Goal: Task Accomplishment & Management: Complete application form

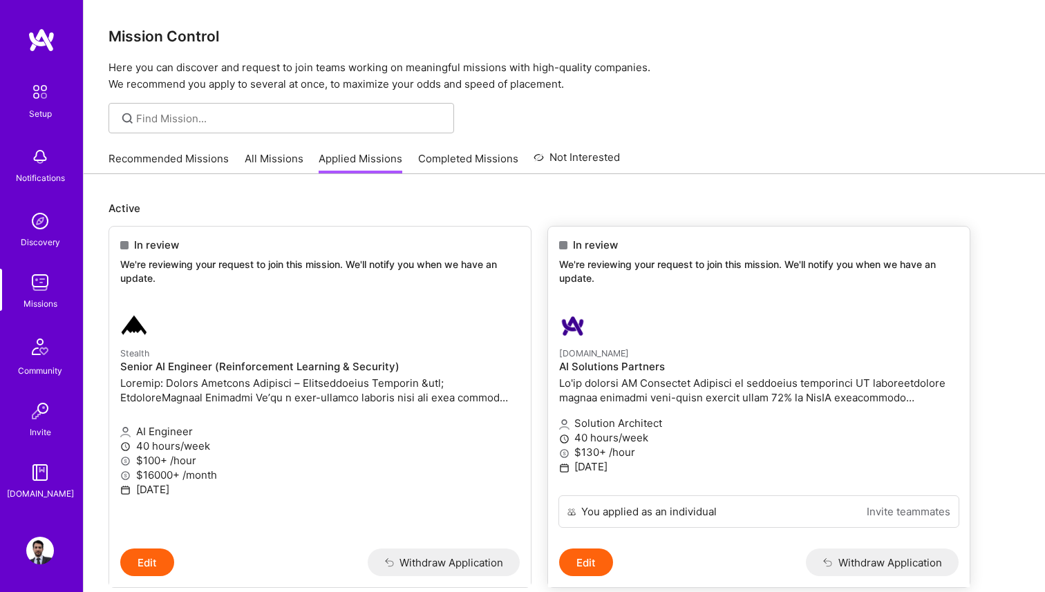
scroll to position [7, 0]
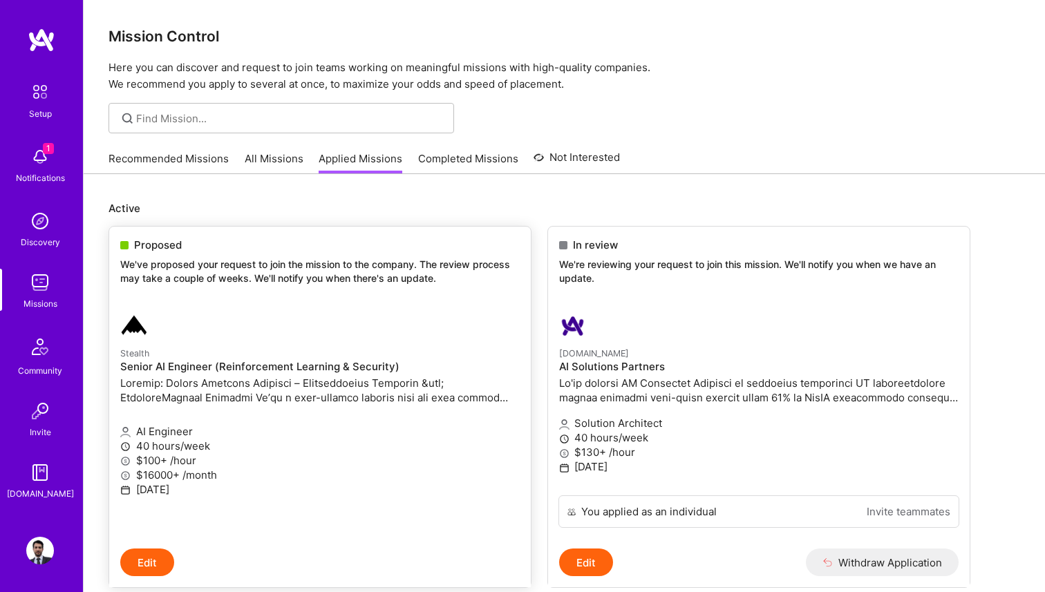
click at [370, 275] on p "We've proposed your request to join the mission to the company. The review proc…" at bounding box center [320, 271] width 400 height 27
click at [138, 241] on span "Proposed" at bounding box center [158, 245] width 48 height 15
click at [135, 333] on img at bounding box center [134, 326] width 28 height 28
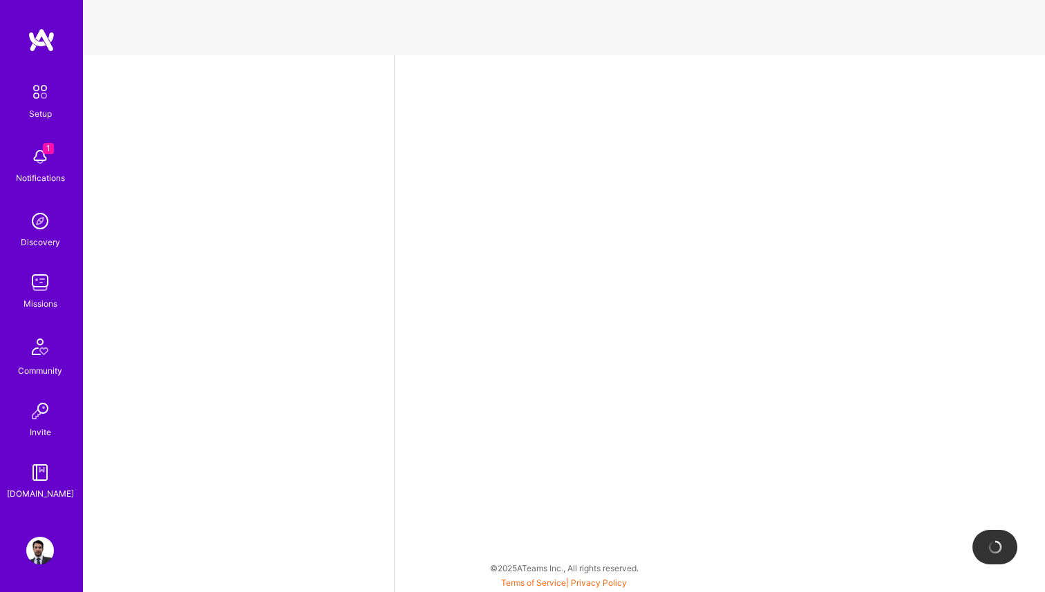
select select "MX"
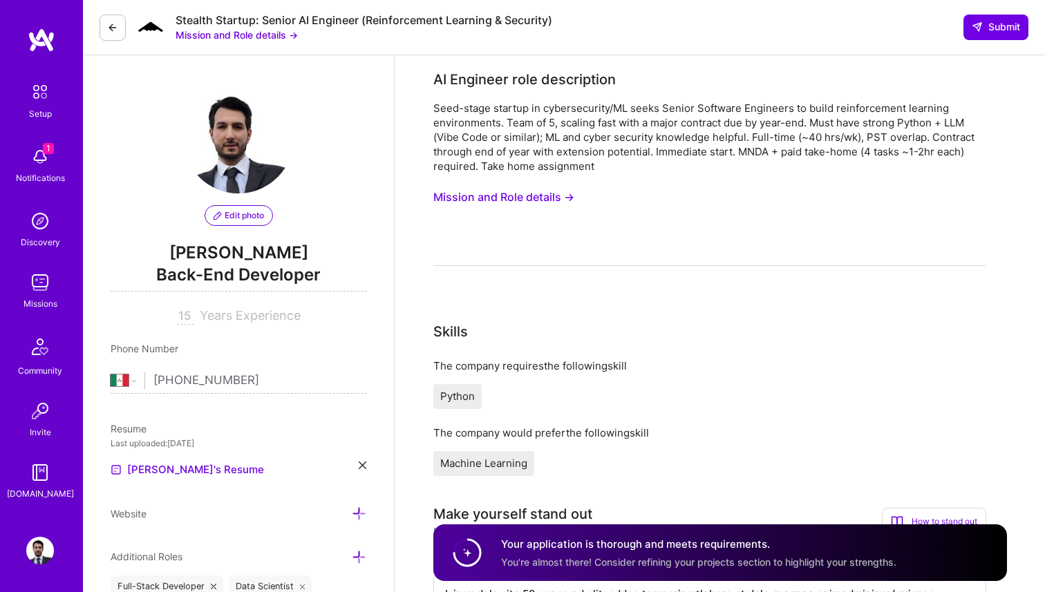
click at [120, 30] on button at bounding box center [113, 28] width 26 height 26
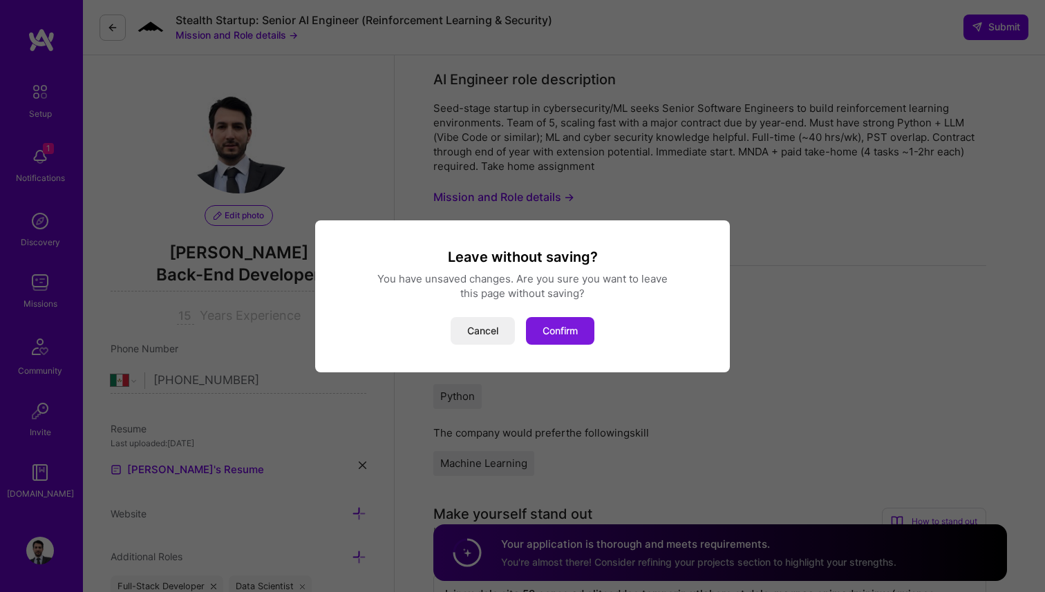
click at [544, 329] on button "Confirm" at bounding box center [560, 331] width 68 height 28
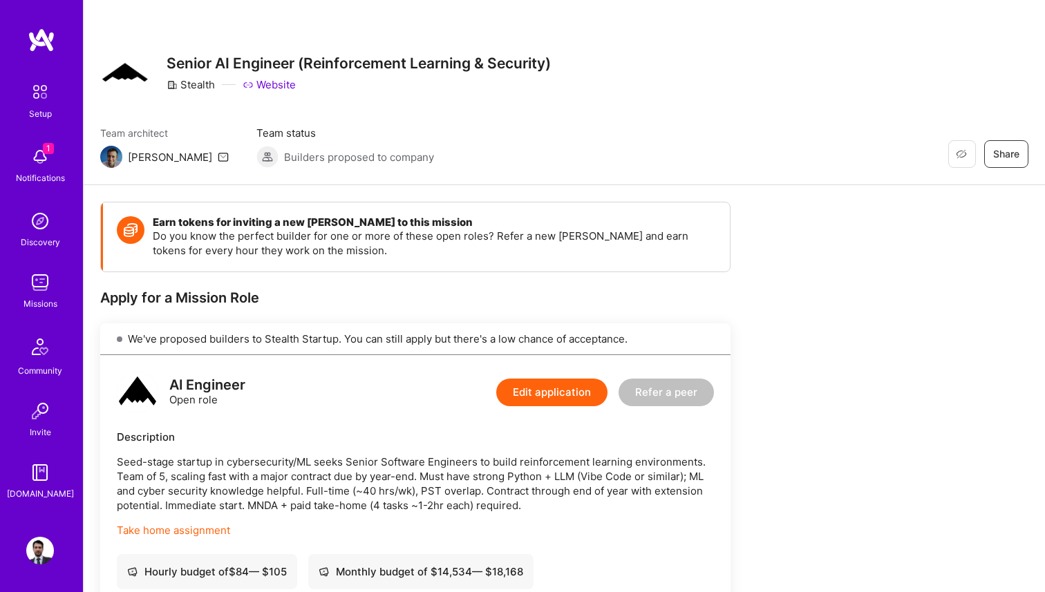
click at [42, 154] on img at bounding box center [40, 157] width 28 height 28
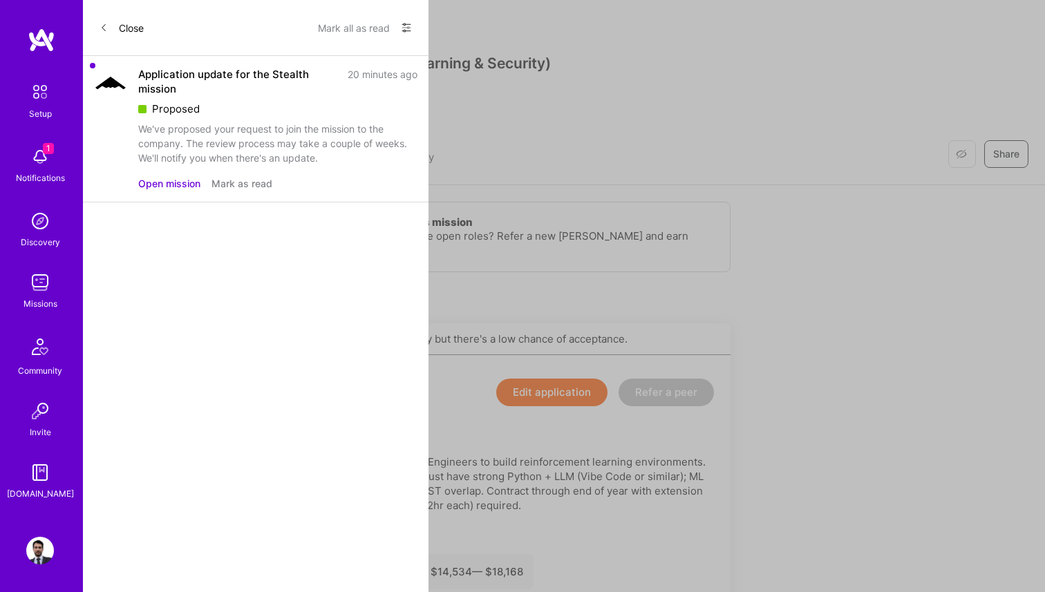
click at [366, 22] on button "Mark all as read" at bounding box center [354, 28] width 72 height 22
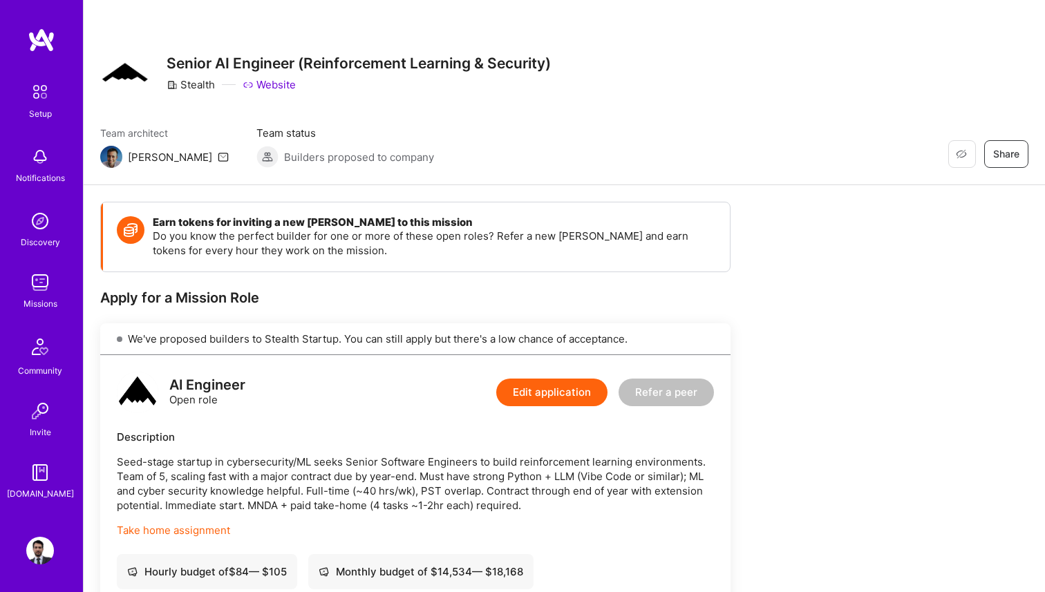
click at [56, 299] on div "Missions" at bounding box center [41, 304] width 34 height 15
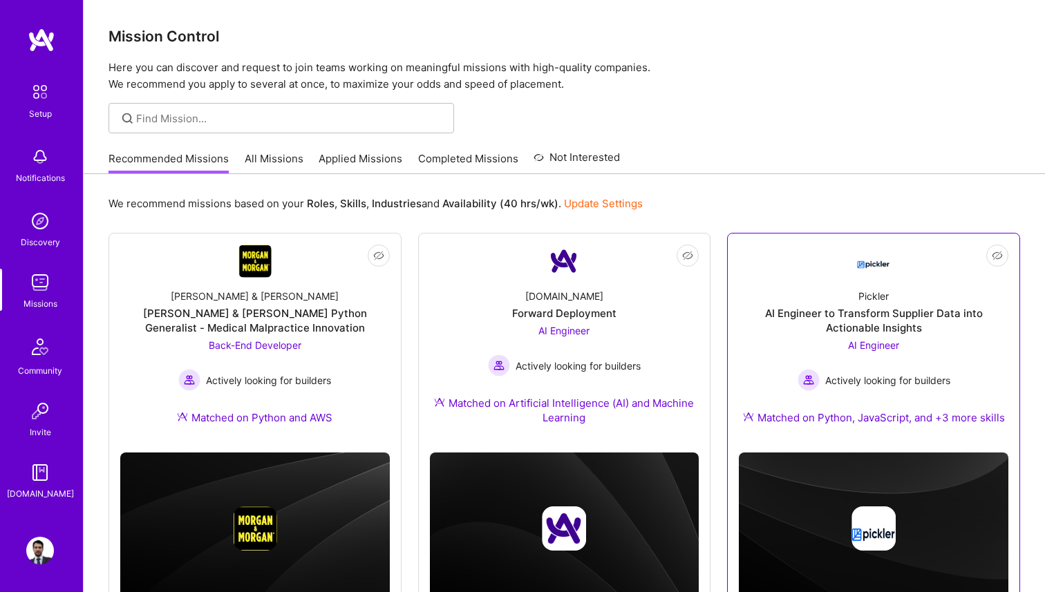
click at [890, 323] on div "AI Engineer to Transform Supplier Data into Actionable Insights" at bounding box center [874, 320] width 270 height 29
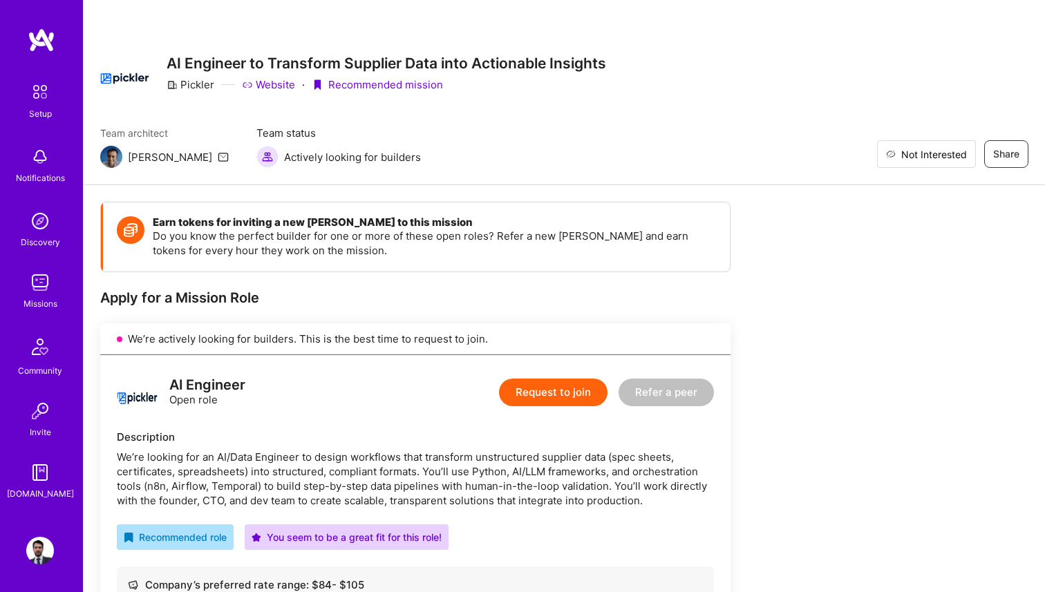
click at [955, 152] on span "Not Interested" at bounding box center [934, 154] width 66 height 15
click at [48, 297] on div "Missions" at bounding box center [41, 304] width 34 height 15
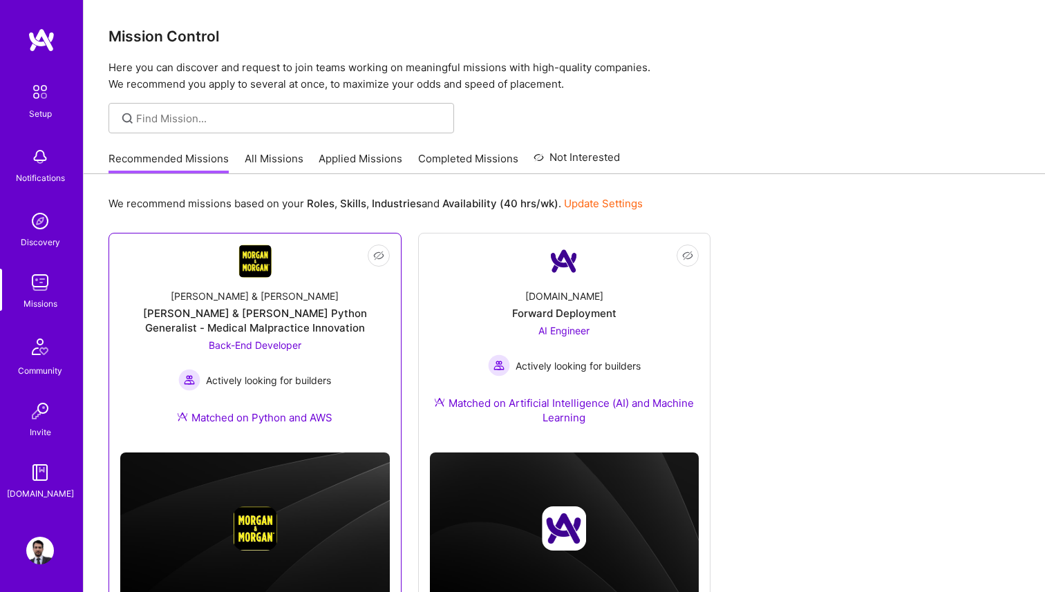
click at [281, 291] on div "Morgan & Morgan" at bounding box center [255, 296] width 168 height 15
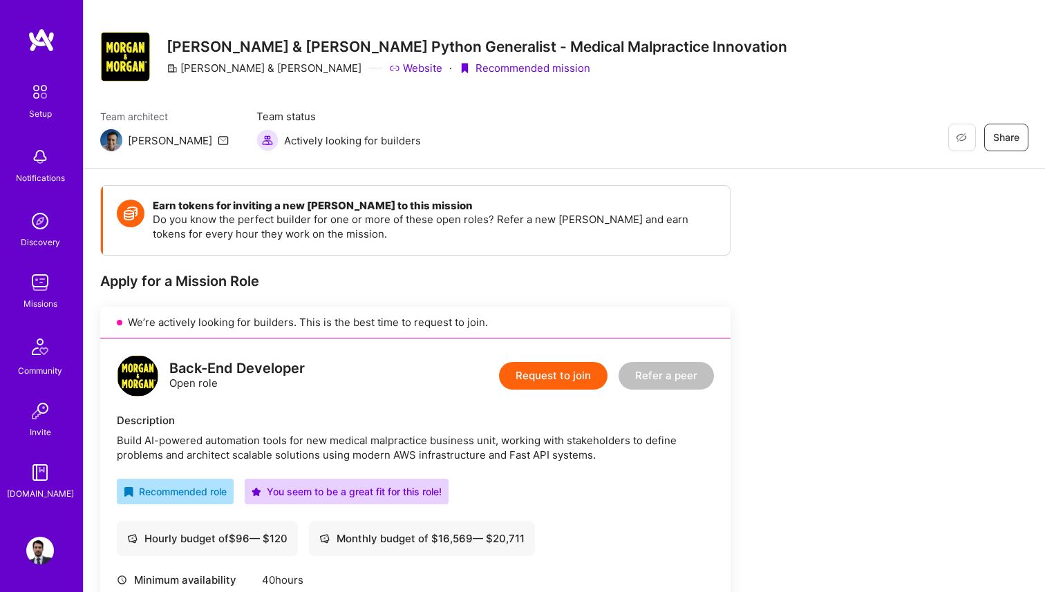
scroll to position [18, 0]
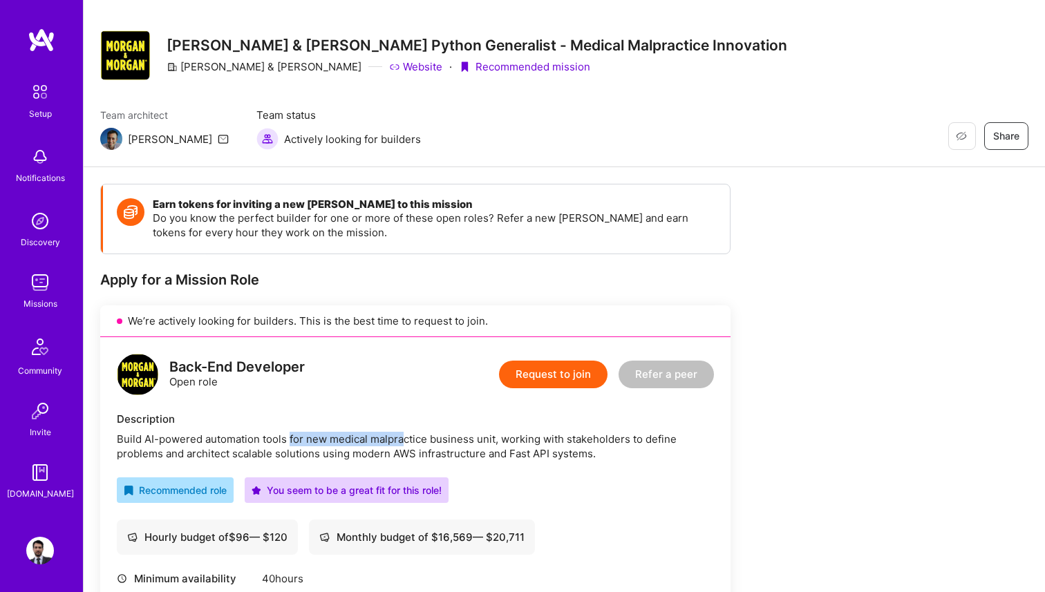
drag, startPoint x: 288, startPoint y: 438, endPoint x: 408, endPoint y: 436, distance: 120.3
click at [405, 436] on div "Build AI-powered automation tools for new medical malpractice business unit, wo…" at bounding box center [415, 446] width 597 height 29
click at [451, 437] on div "Build AI-powered automation tools for new medical malpractice business unit, wo…" at bounding box center [415, 446] width 597 height 29
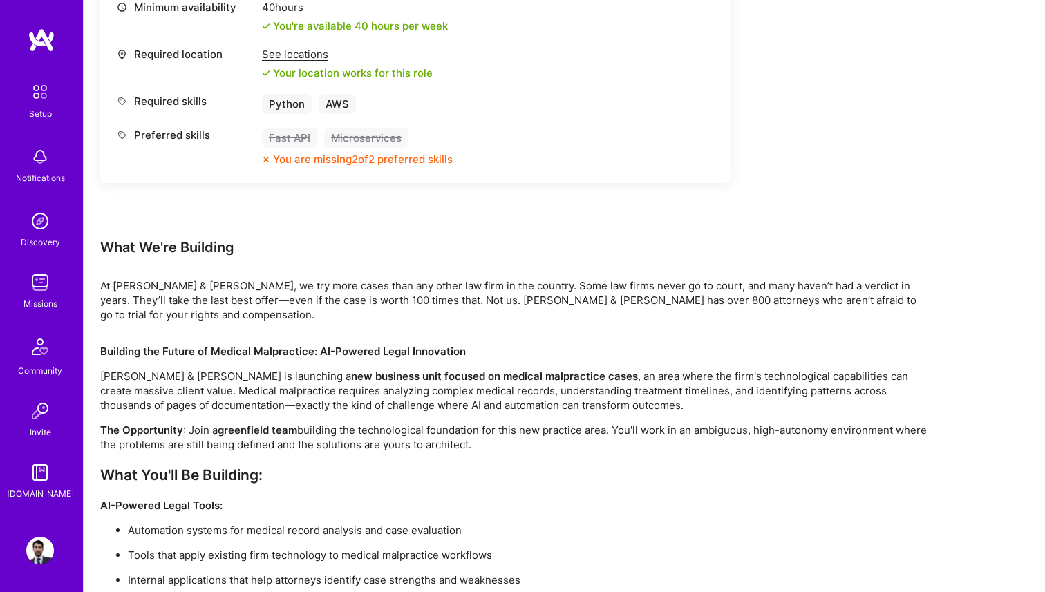
scroll to position [382, 0]
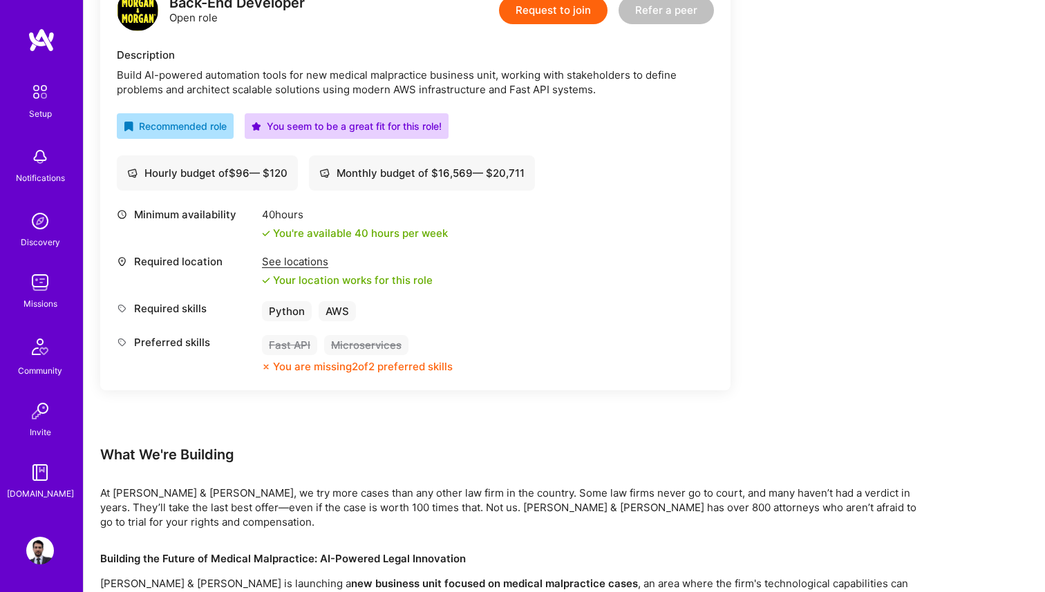
click at [46, 289] on img at bounding box center [40, 283] width 28 height 28
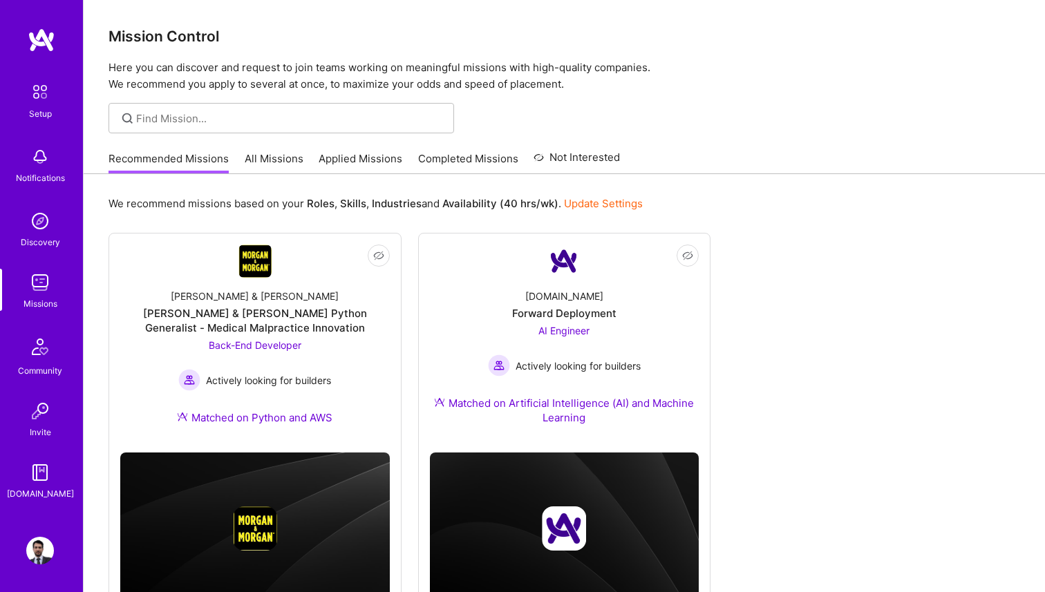
click at [275, 159] on link "All Missions" at bounding box center [274, 162] width 59 height 23
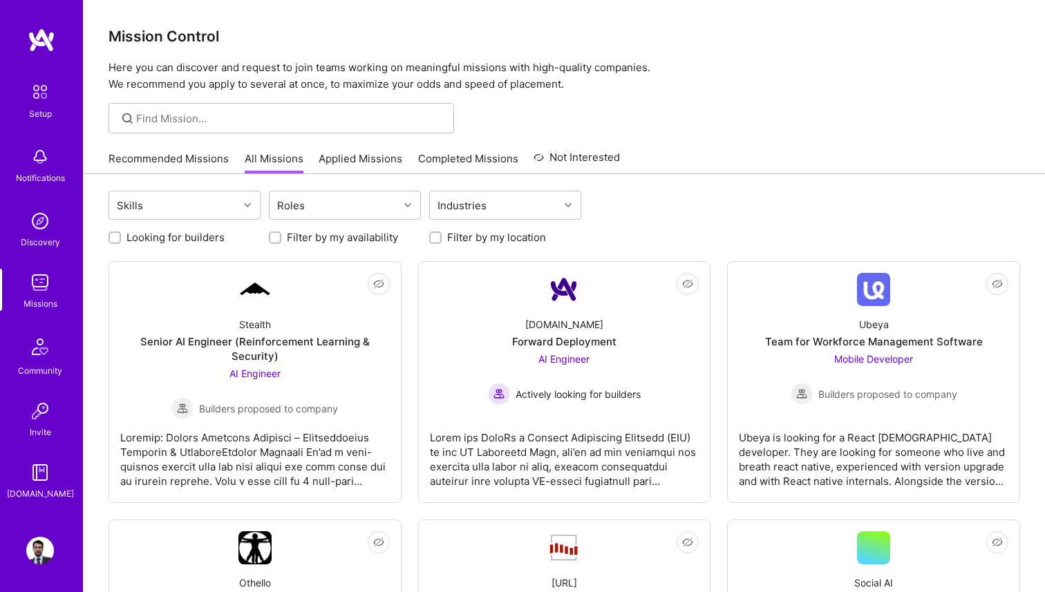
click at [344, 171] on link "Applied Missions" at bounding box center [361, 162] width 84 height 23
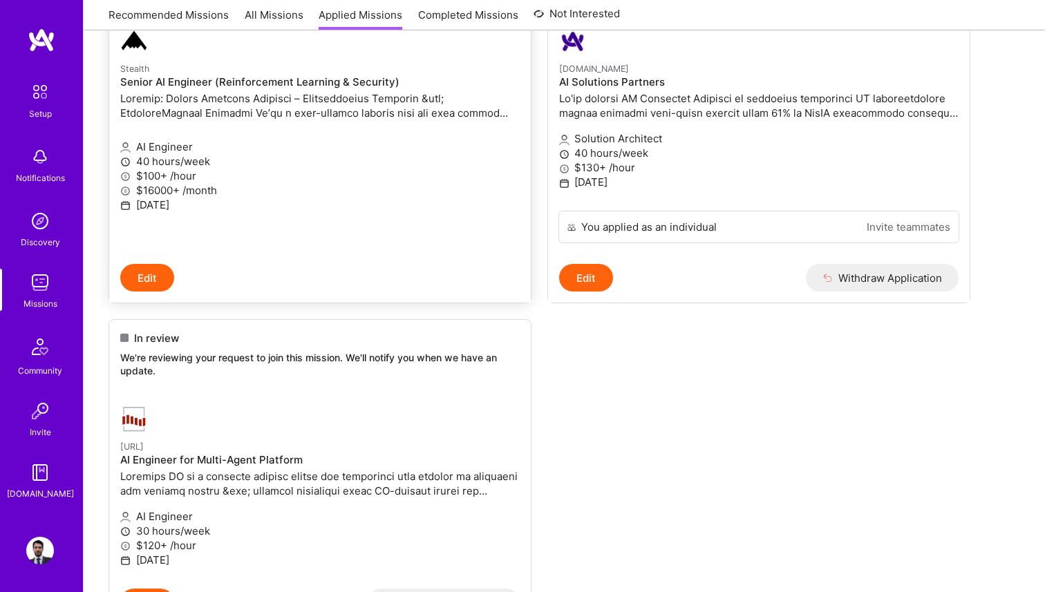
scroll to position [301, 0]
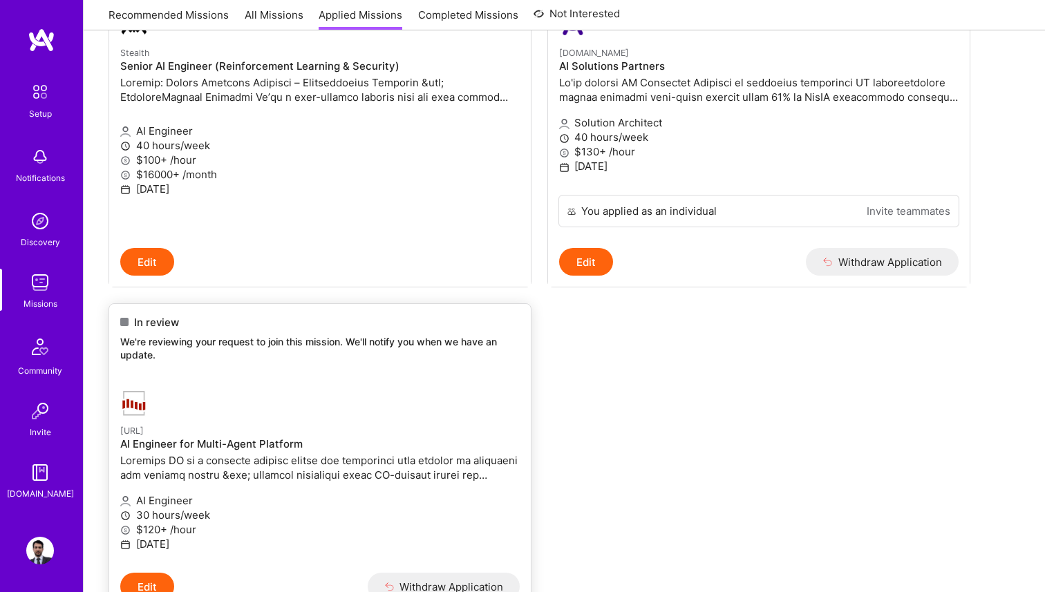
click at [363, 340] on p "We're reviewing your request to join this mission. We'll notify you when we hav…" at bounding box center [320, 348] width 400 height 27
click at [134, 402] on img at bounding box center [134, 404] width 28 height 28
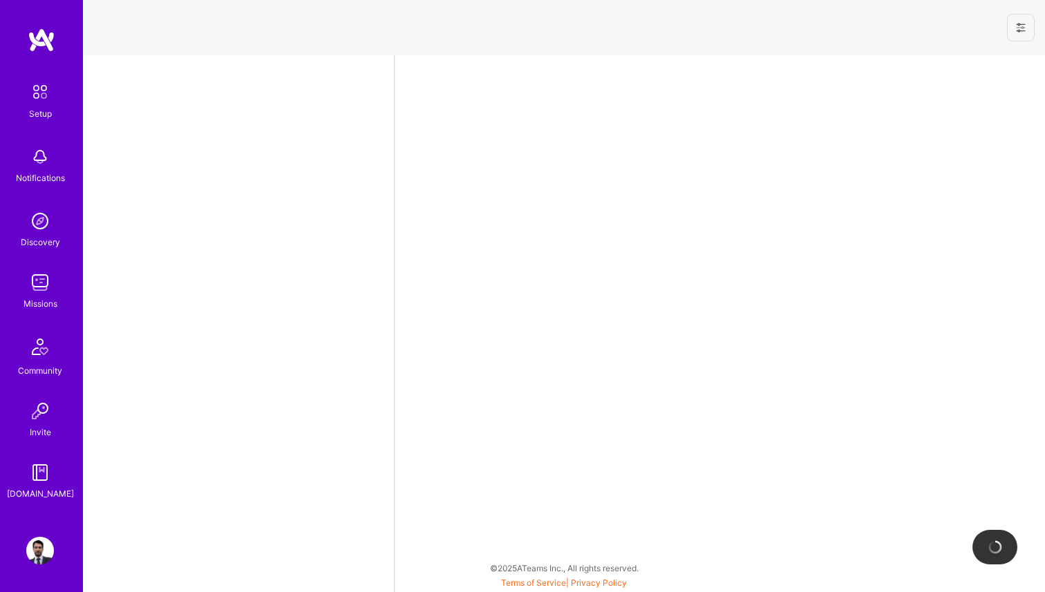
select select "MX"
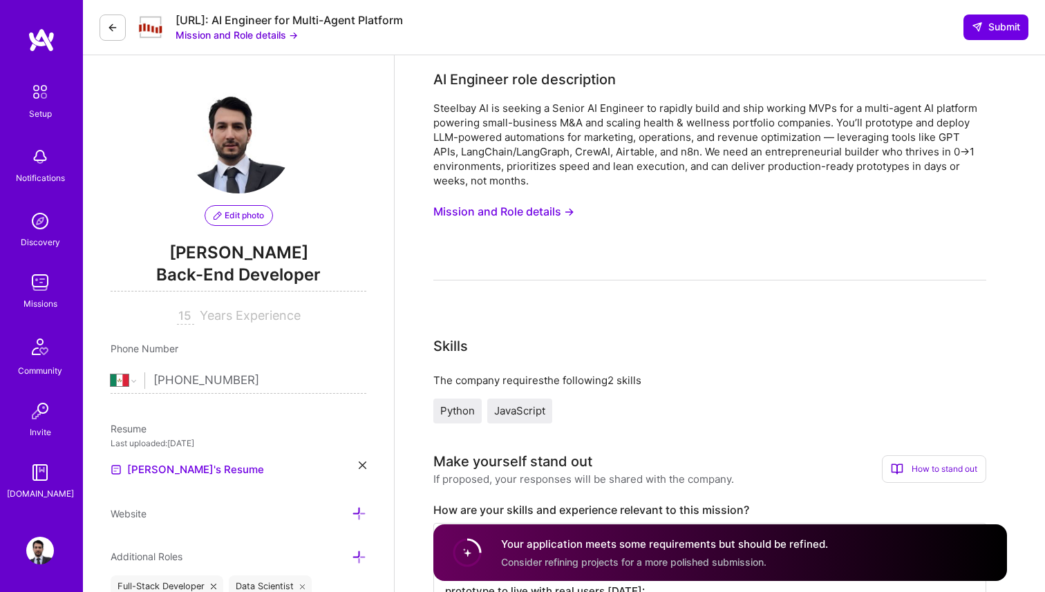
click at [115, 28] on icon at bounding box center [112, 27] width 11 height 11
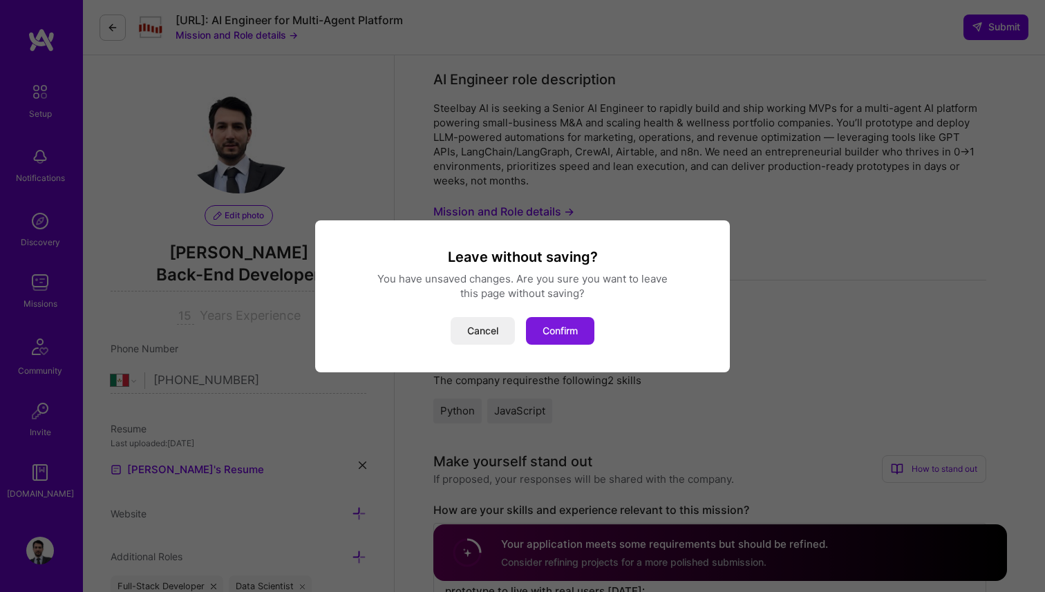
click at [579, 330] on button "Confirm" at bounding box center [560, 331] width 68 height 28
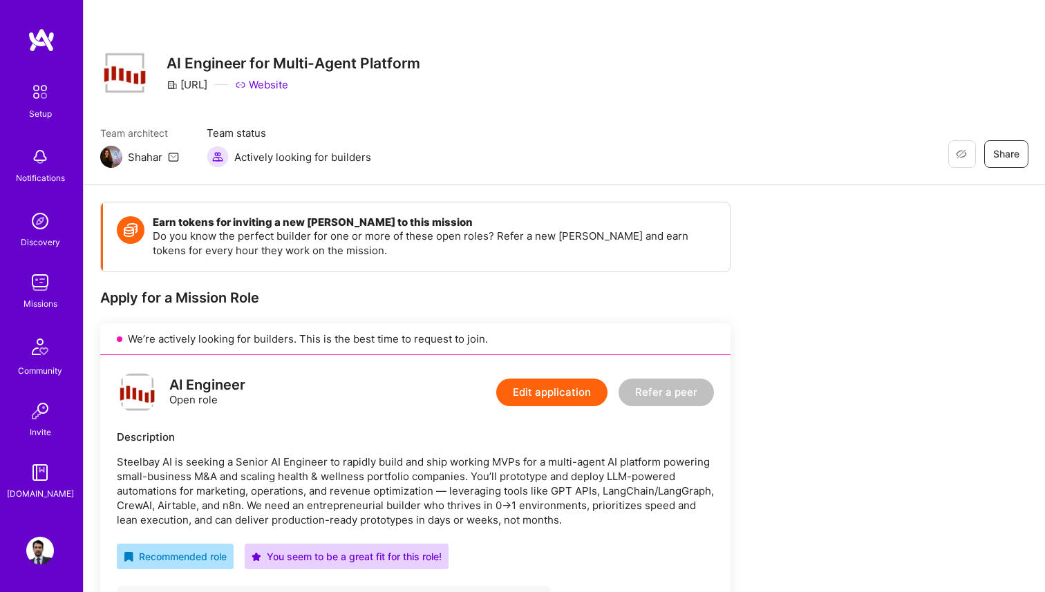
click at [49, 284] on img at bounding box center [40, 283] width 28 height 28
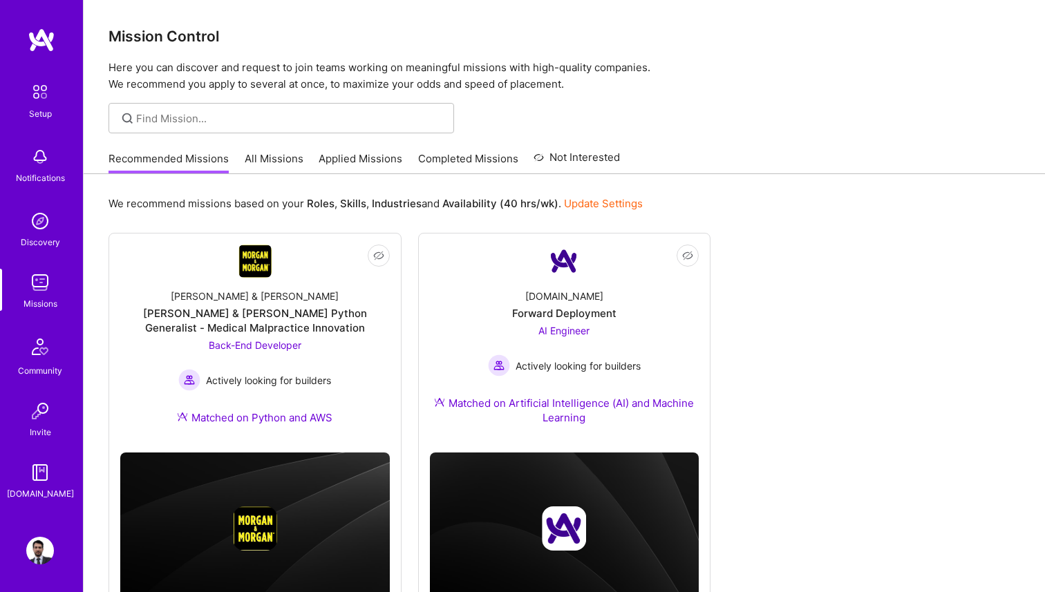
click at [343, 160] on link "Applied Missions" at bounding box center [361, 162] width 84 height 23
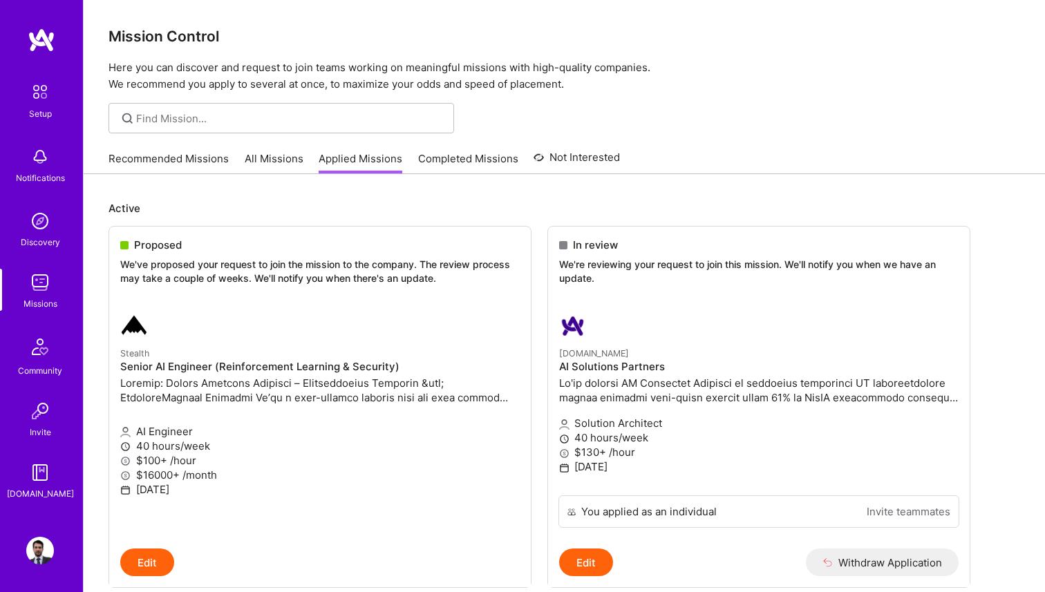
click at [279, 165] on link "All Missions" at bounding box center [274, 162] width 59 height 23
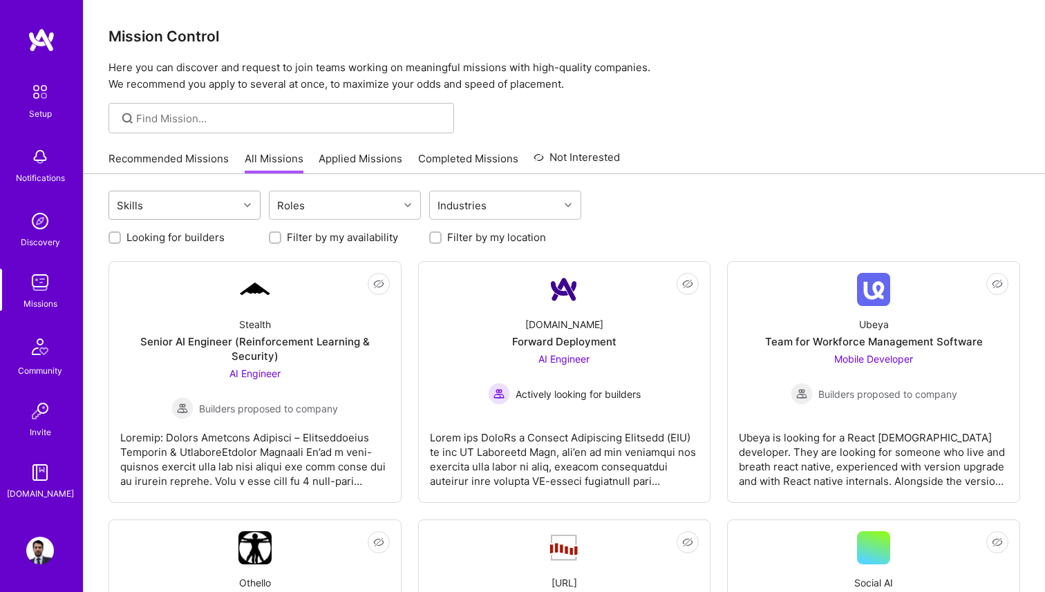
click at [212, 200] on div "Skills" at bounding box center [173, 205] width 129 height 28
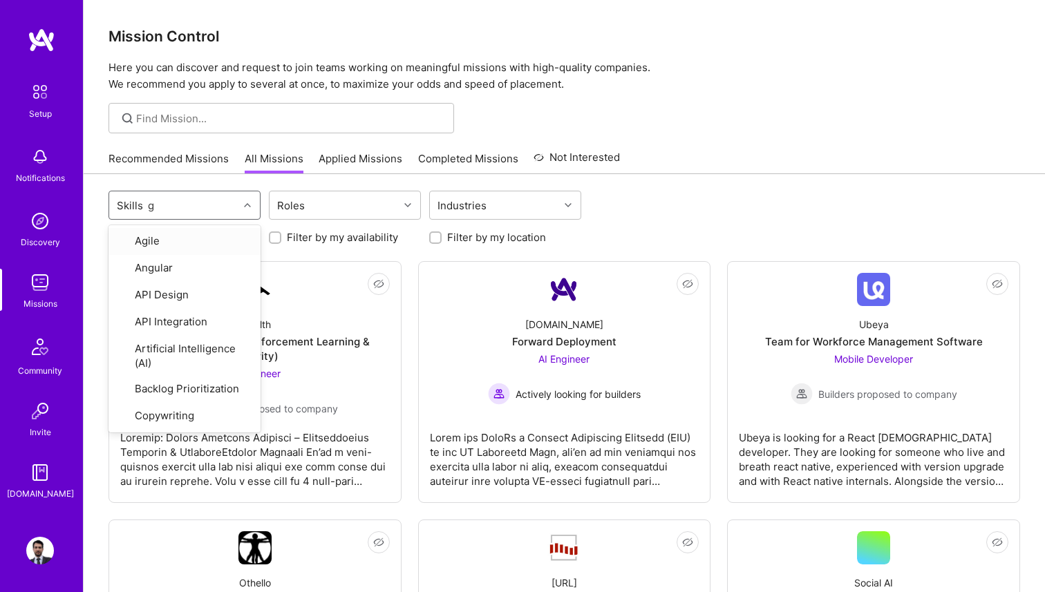
type input "go"
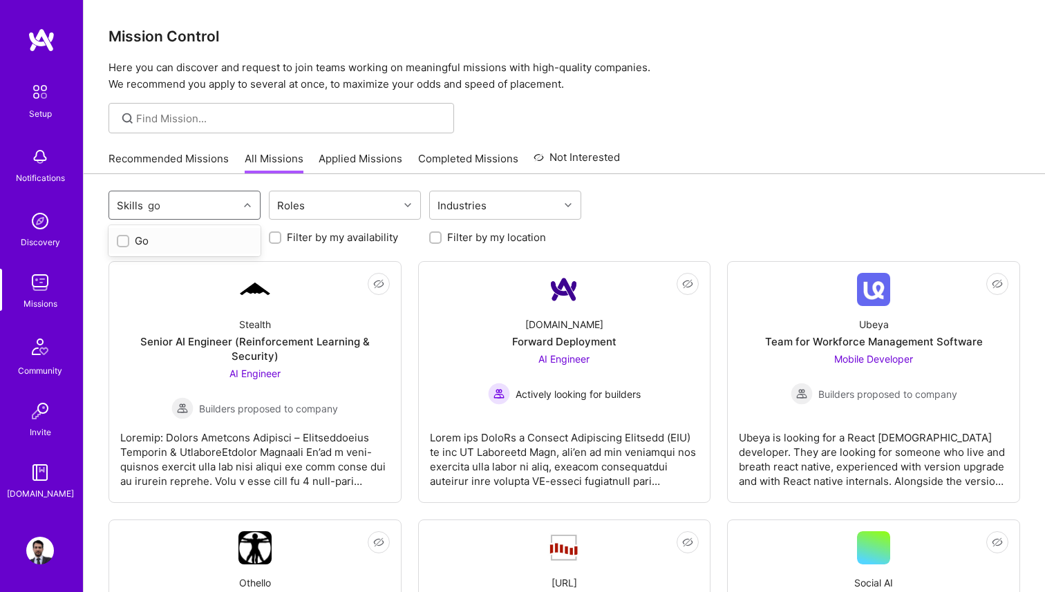
click at [142, 251] on div "Go" at bounding box center [185, 241] width 152 height 26
checkbox input "true"
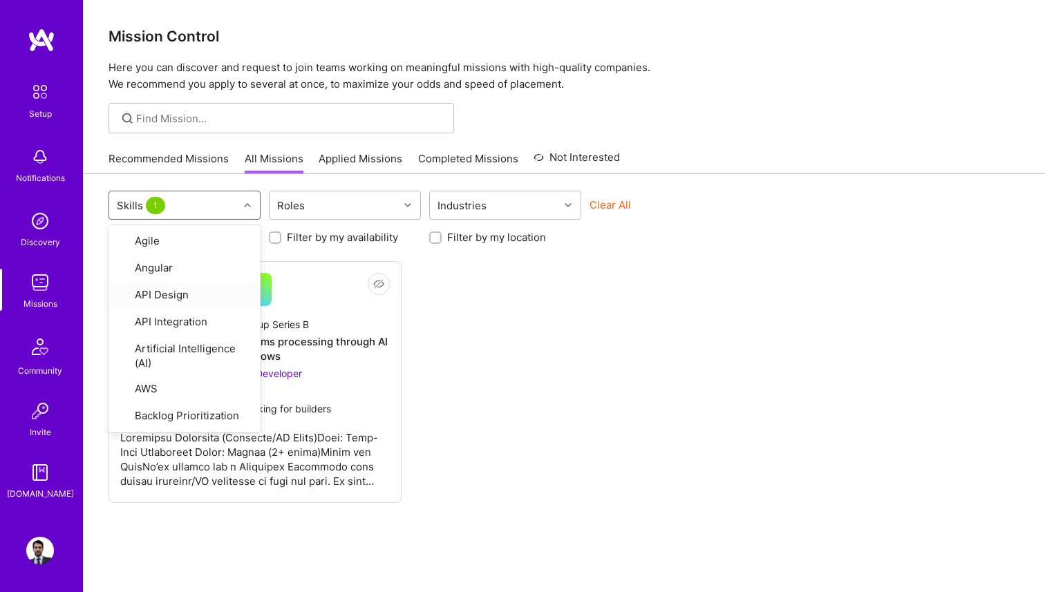
click at [523, 355] on div "Not Interested Stealth Startup Series B Streamlining billing and claims process…" at bounding box center [565, 382] width 912 height 242
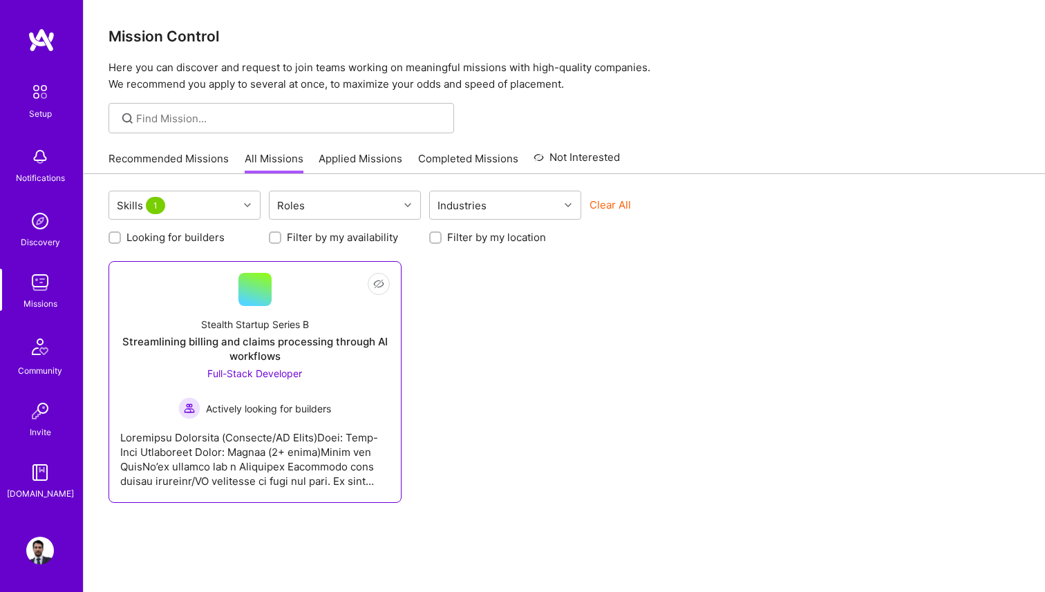
click at [225, 338] on div "Streamlining billing and claims processing through AI workflows" at bounding box center [255, 349] width 270 height 29
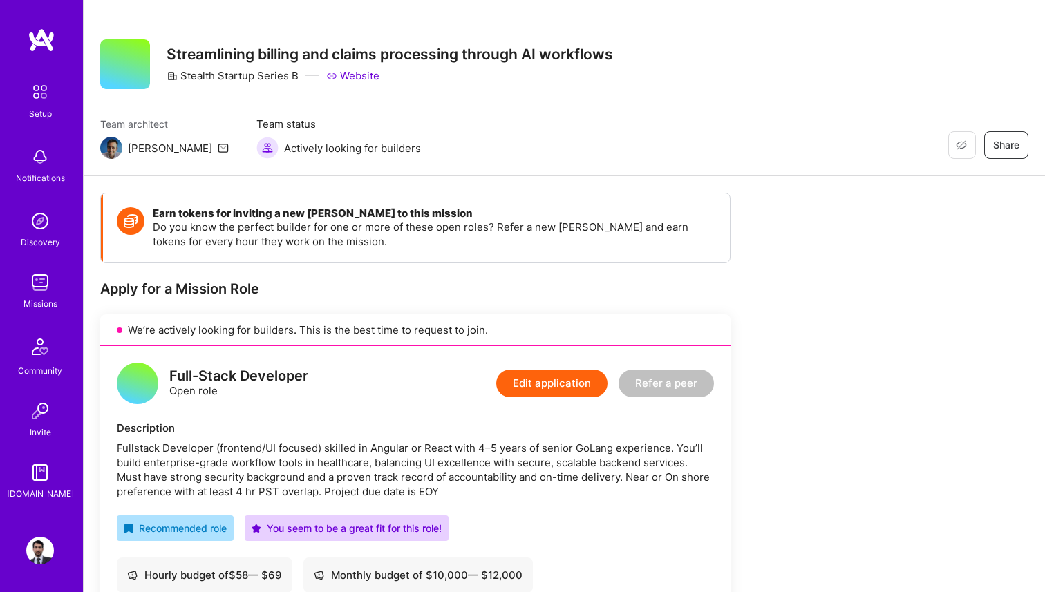
scroll to position [14, 0]
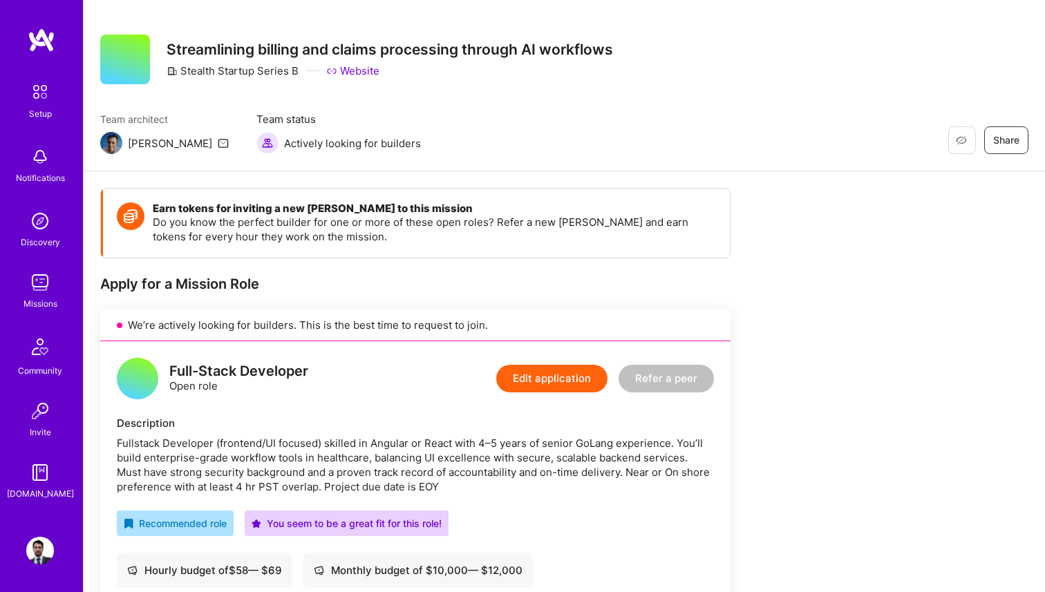
click at [48, 278] on img at bounding box center [40, 283] width 28 height 28
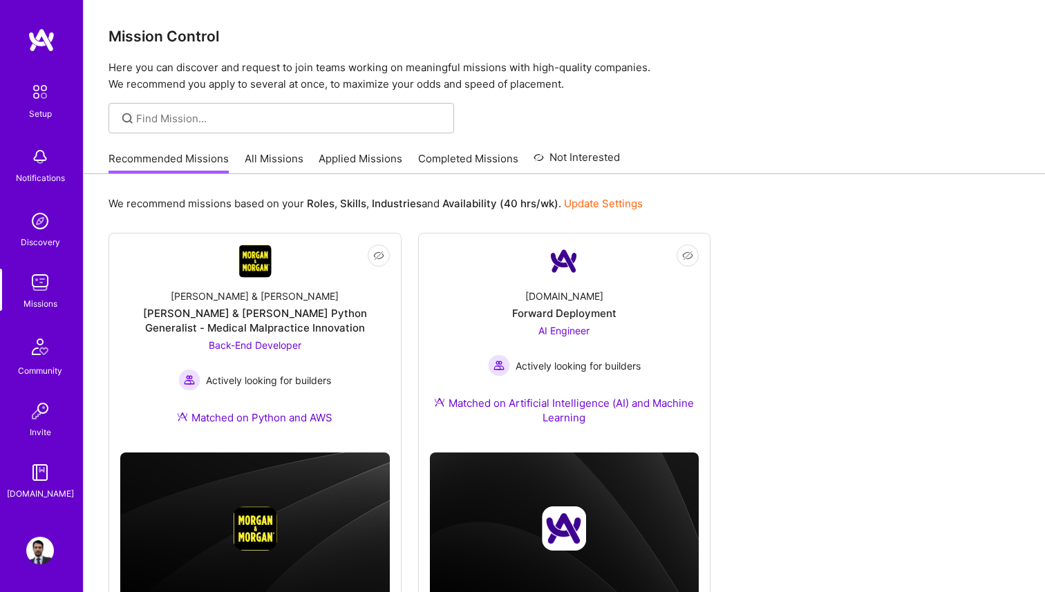
click at [258, 149] on div "Recommended Missions All Missions Applied Missions Completed Missions Not Inter…" at bounding box center [365, 159] width 512 height 30
click at [362, 156] on link "Applied Missions" at bounding box center [361, 162] width 84 height 23
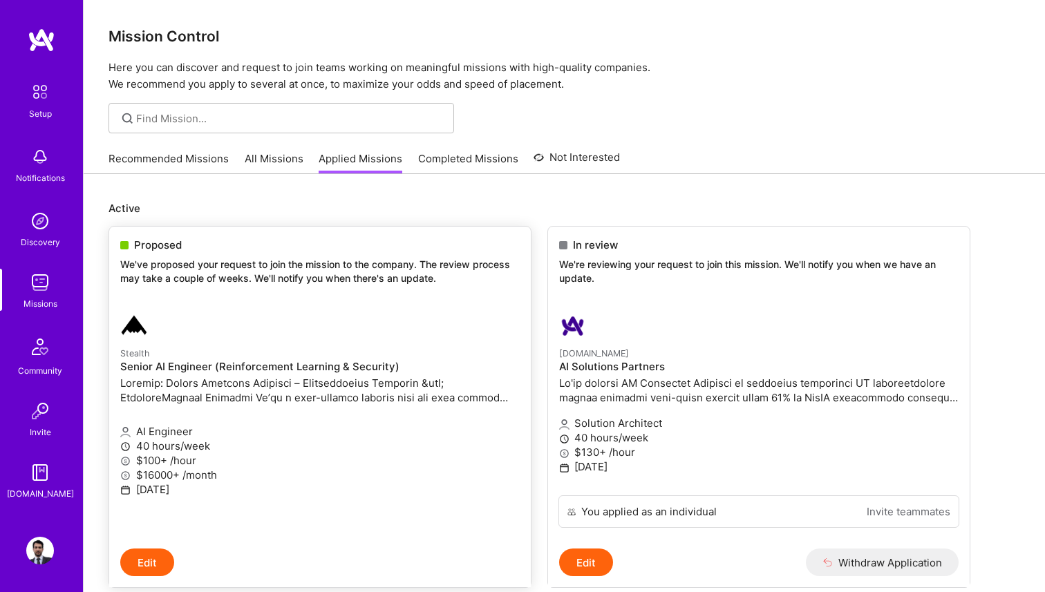
click at [321, 256] on div "Proposed We've proposed your request to join the mission to the company. The re…" at bounding box center [320, 264] width 422 height 75
click at [124, 339] on img at bounding box center [134, 326] width 28 height 28
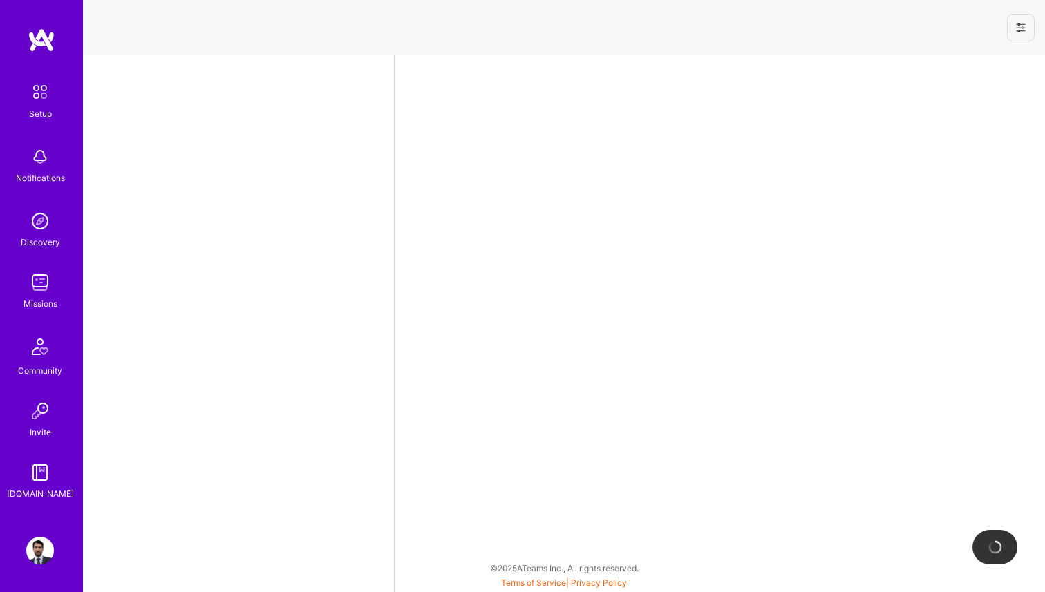
select select "MX"
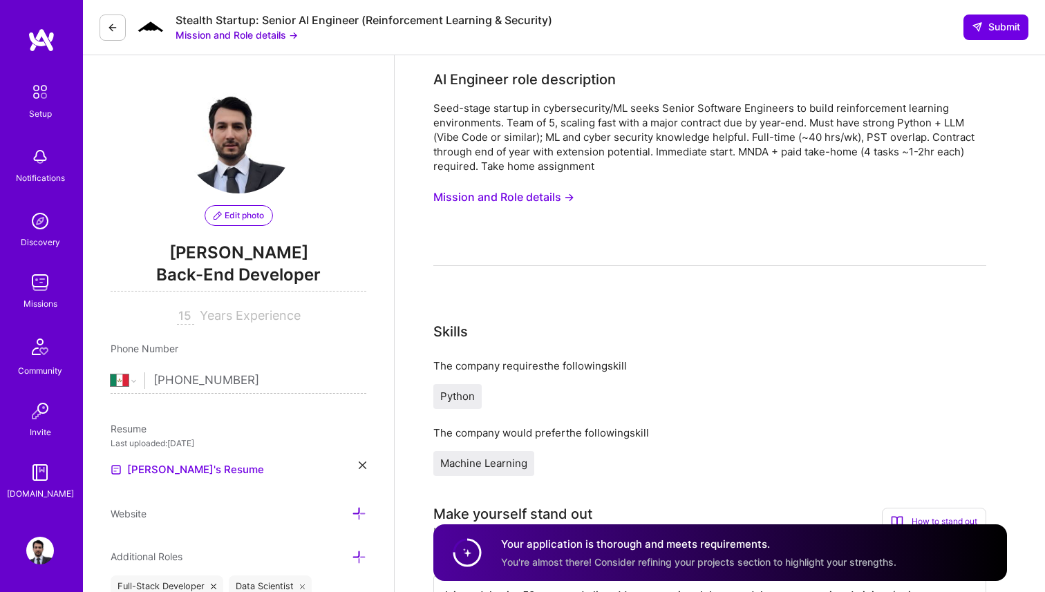
click at [121, 25] on button at bounding box center [113, 28] width 26 height 26
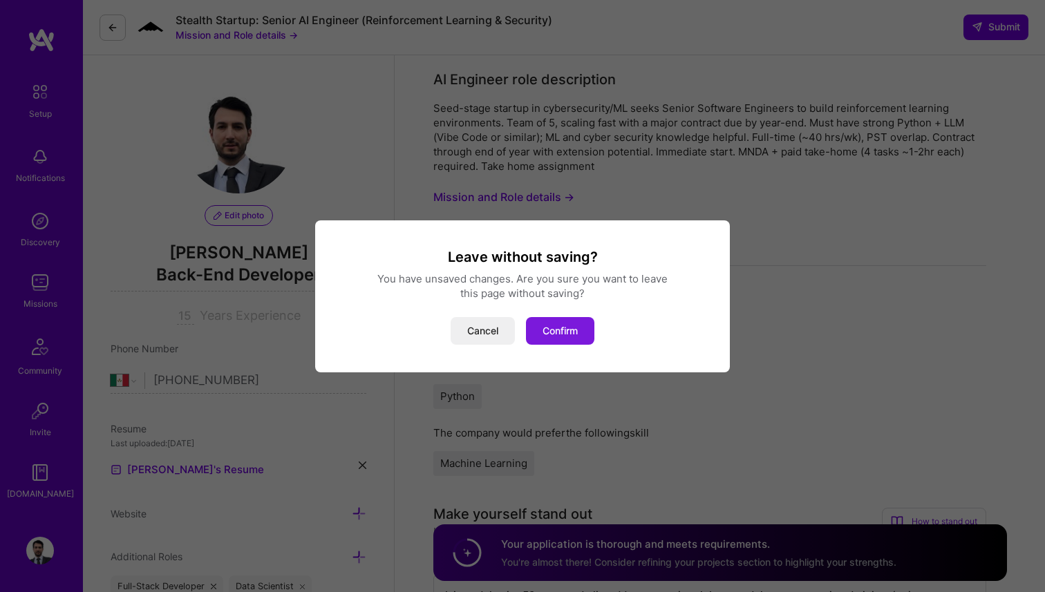
click at [579, 332] on button "Confirm" at bounding box center [560, 331] width 68 height 28
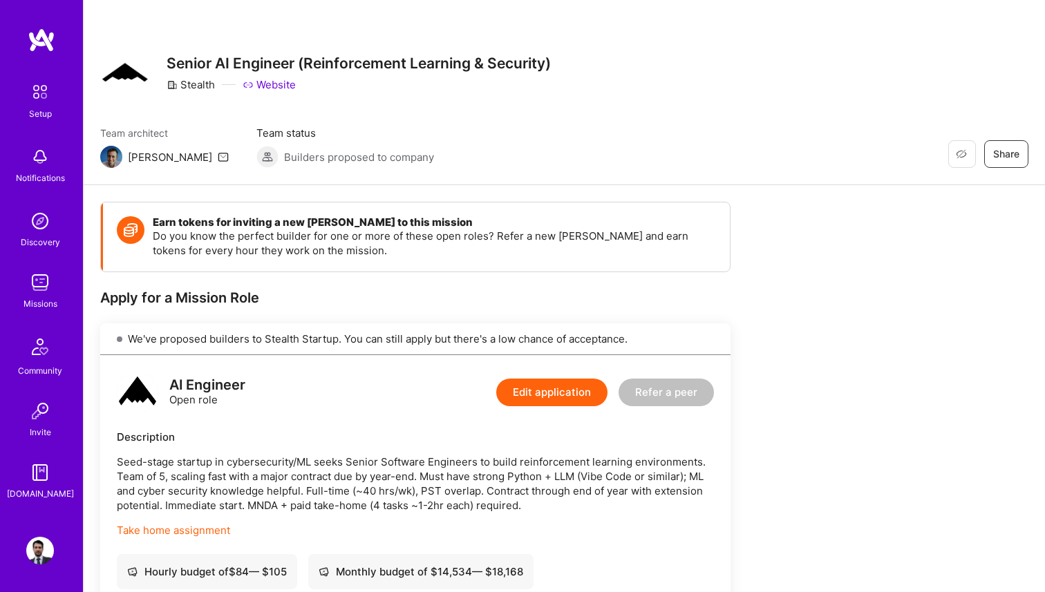
click at [46, 304] on div "Missions" at bounding box center [41, 304] width 34 height 15
